Goal: Find specific page/section: Find specific page/section

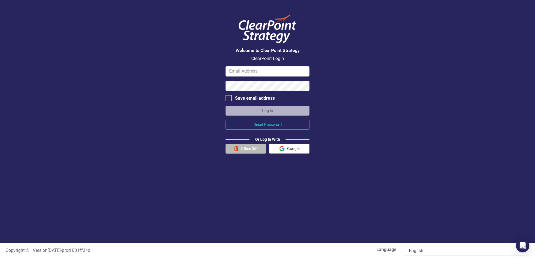
click at [242, 148] on button "Office 365" at bounding box center [245, 149] width 41 height 10
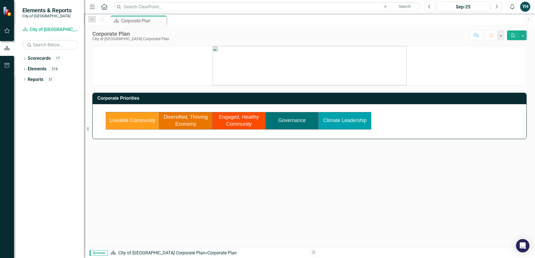
click at [350, 122] on link "Climate Leadership" at bounding box center [344, 121] width 43 height 6
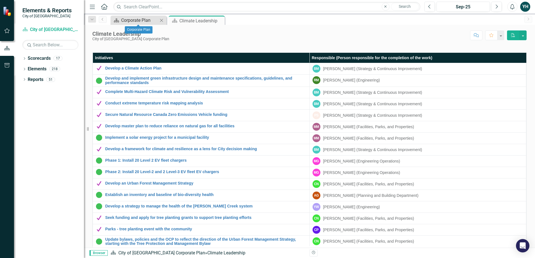
click at [147, 20] on div "Corporate Plan" at bounding box center [139, 20] width 37 height 7
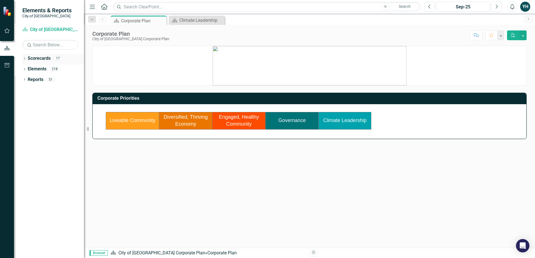
click at [24, 59] on icon "Dropdown" at bounding box center [24, 59] width 4 height 3
click at [355, 117] on td "Climate Leadership" at bounding box center [345, 120] width 53 height 17
click at [352, 119] on link "Climate Leadership" at bounding box center [344, 121] width 43 height 6
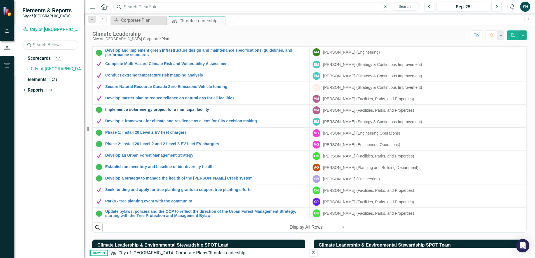
click at [140, 108] on link "Implement a solar energy project for a municipal facility" at bounding box center [205, 110] width 201 height 4
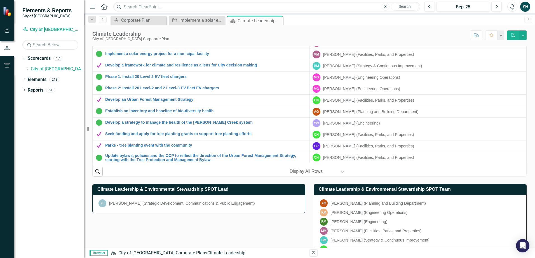
drag, startPoint x: 235, startPoint y: 86, endPoint x: 527, endPoint y: 124, distance: 294.6
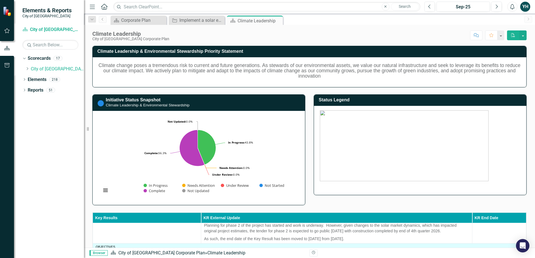
click at [525, 140] on div "Status Legend" at bounding box center [419, 142] width 221 height 108
click at [520, 157] on div at bounding box center [420, 150] width 212 height 89
click at [25, 91] on icon "Dropdown" at bounding box center [24, 90] width 4 height 3
